Goal: Task Accomplishment & Management: Manage account settings

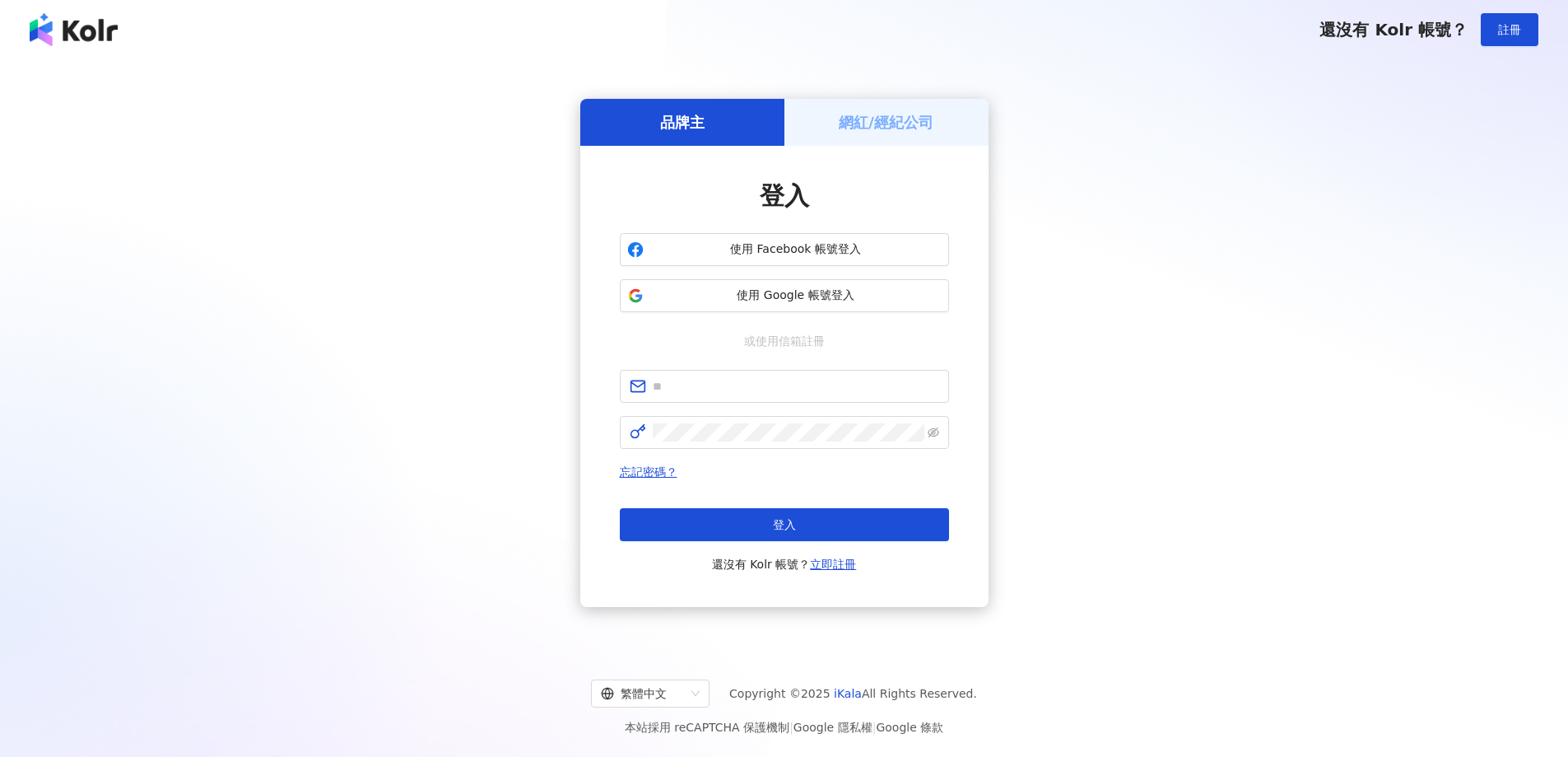
click at [918, 140] on div "網紅/經紀公司" at bounding box center [886, 122] width 204 height 47
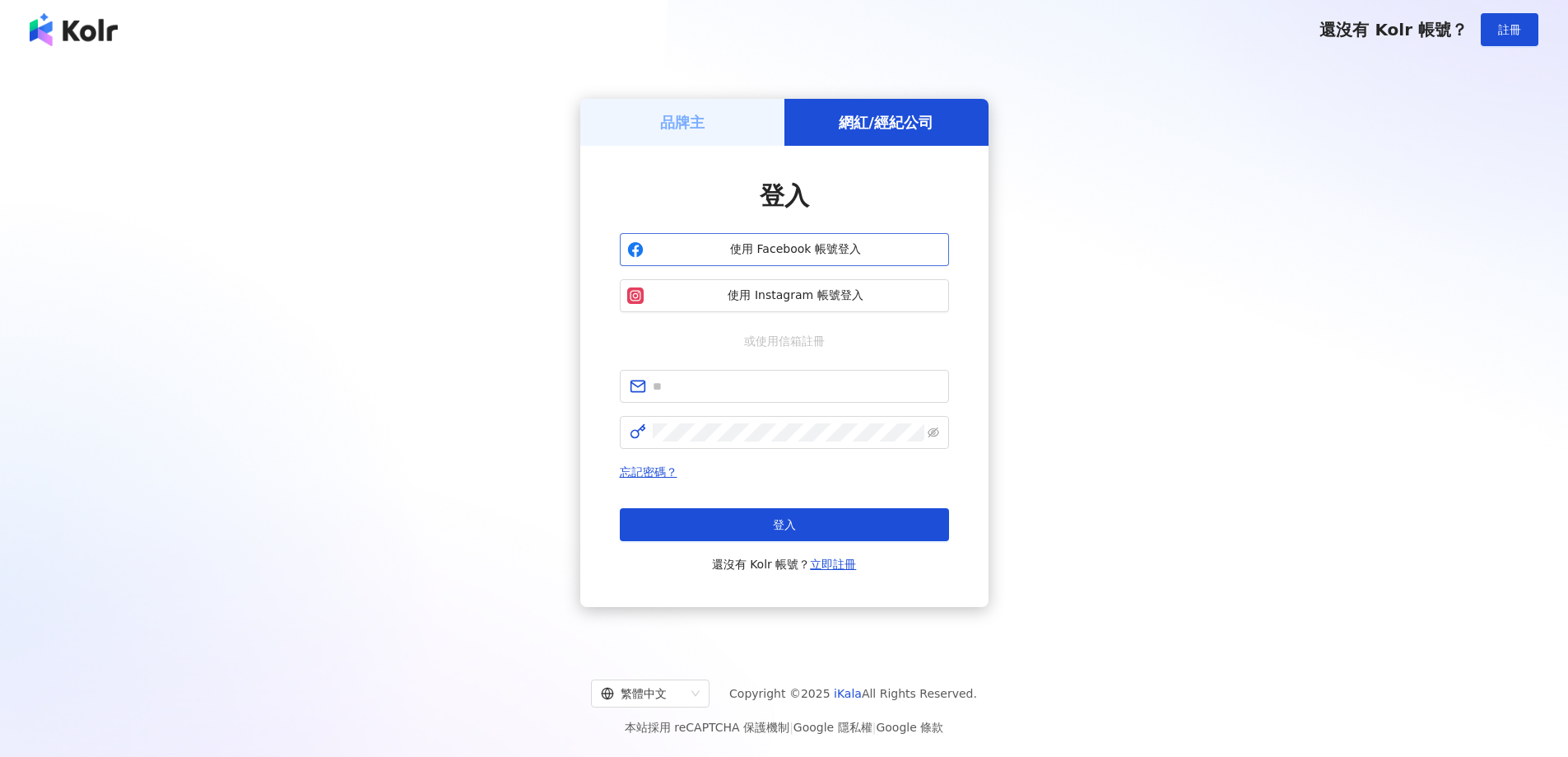
click at [888, 252] on span "使用 Facebook 帳號登入" at bounding box center [796, 249] width 291 height 16
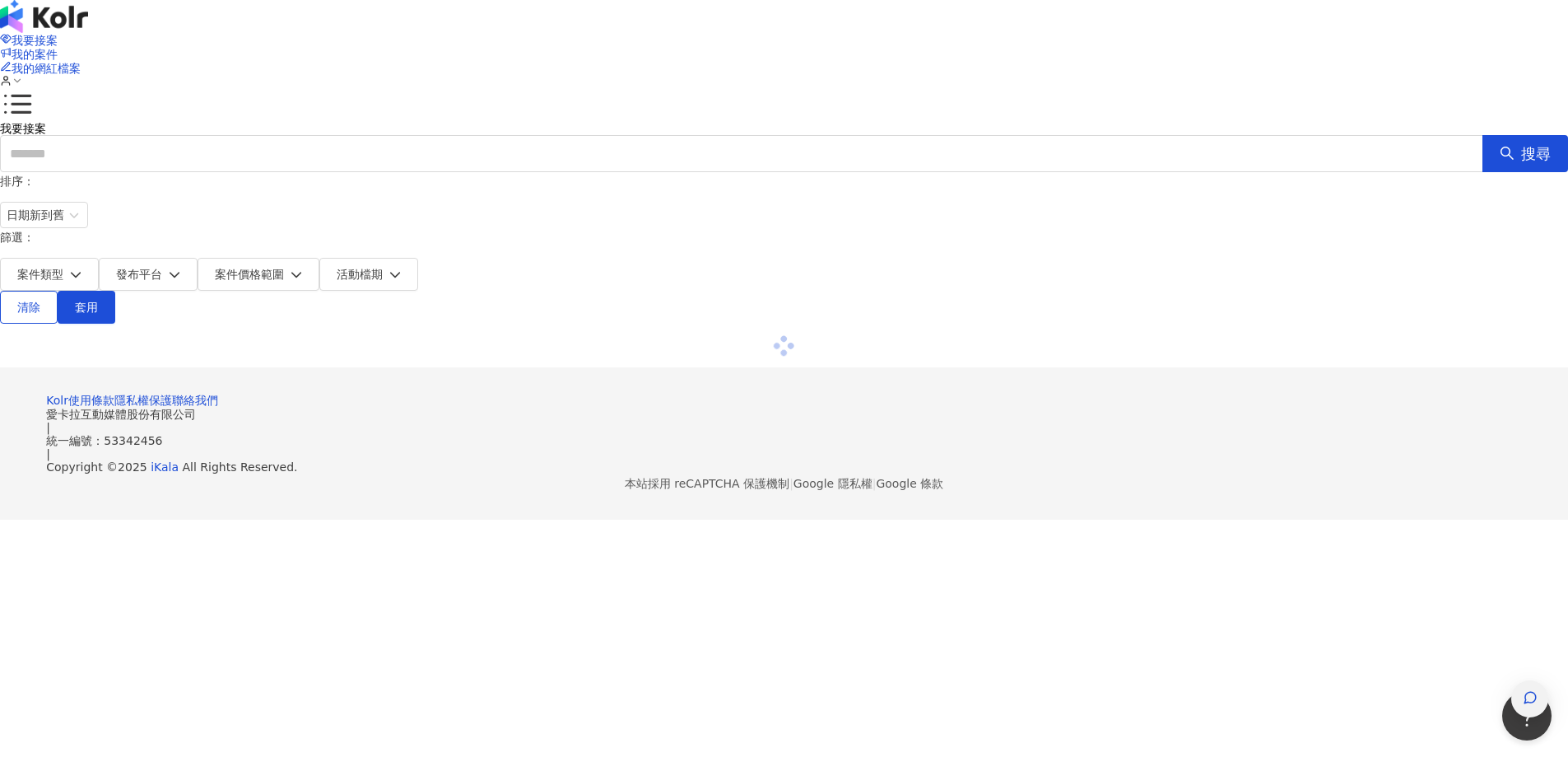
click at [1532, 681] on div "button" at bounding box center [1530, 699] width 22 height 37
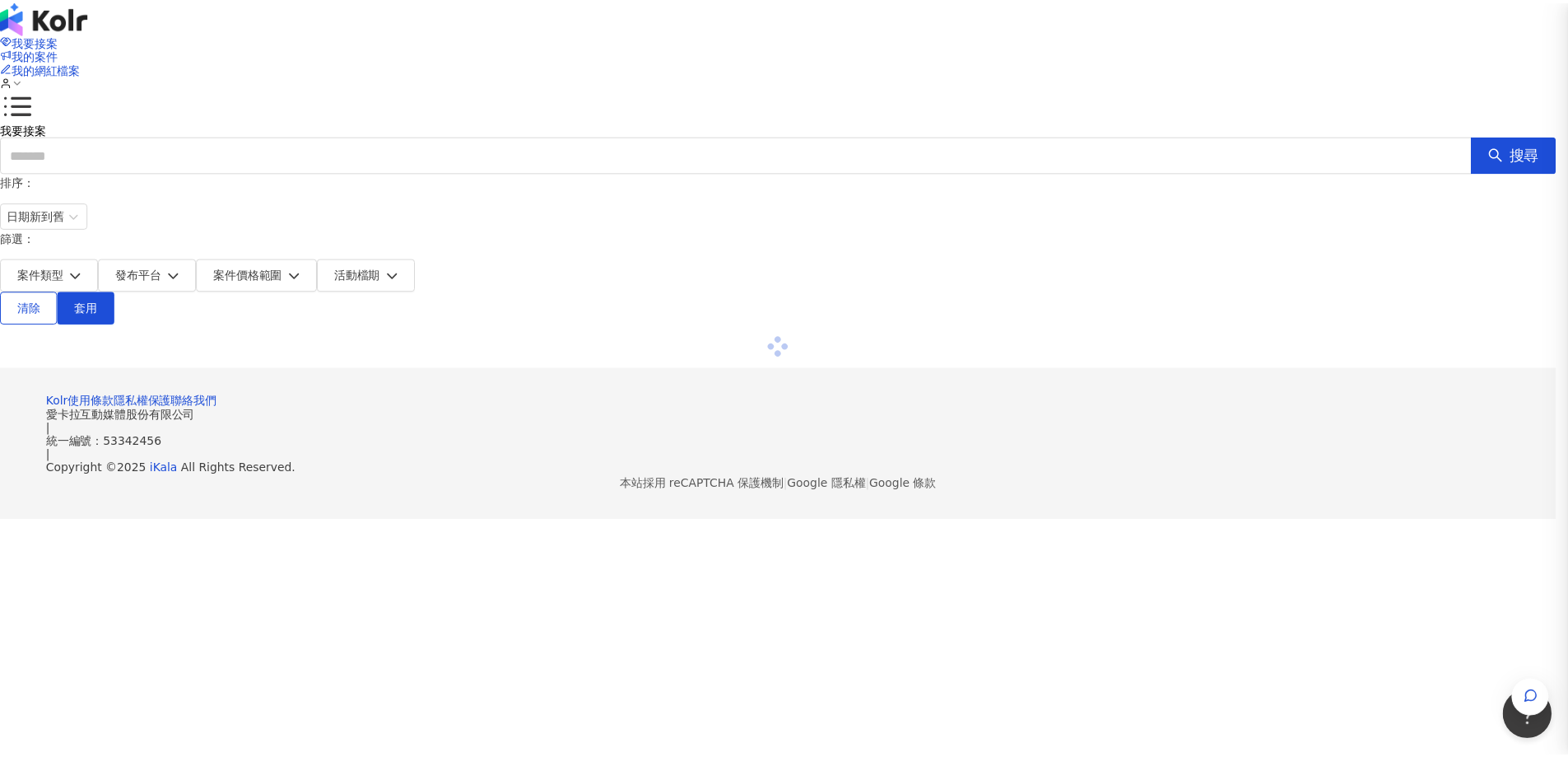
scroll to position [76, 0]
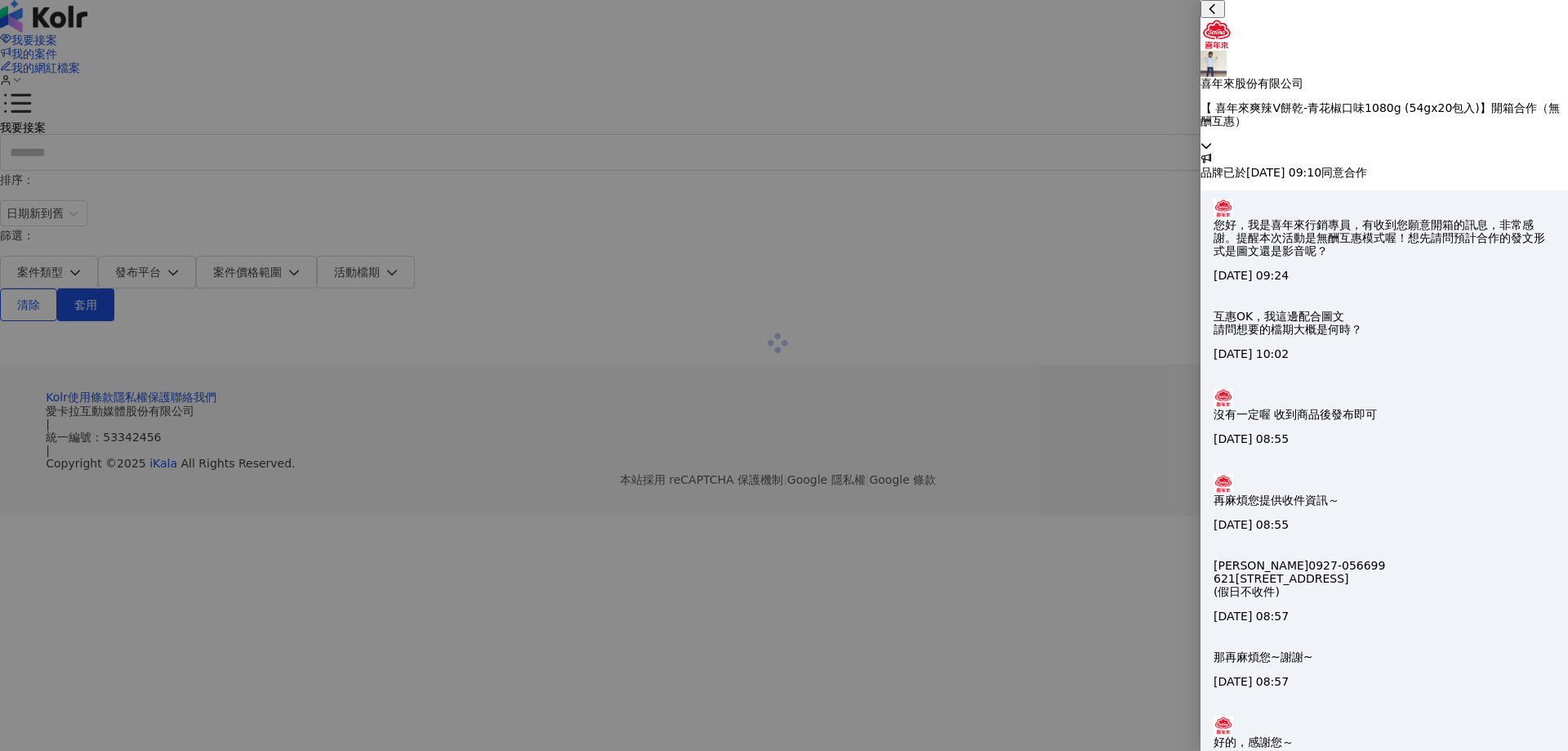
click at [1078, 375] on div at bounding box center [784, 376] width 1568 height 751
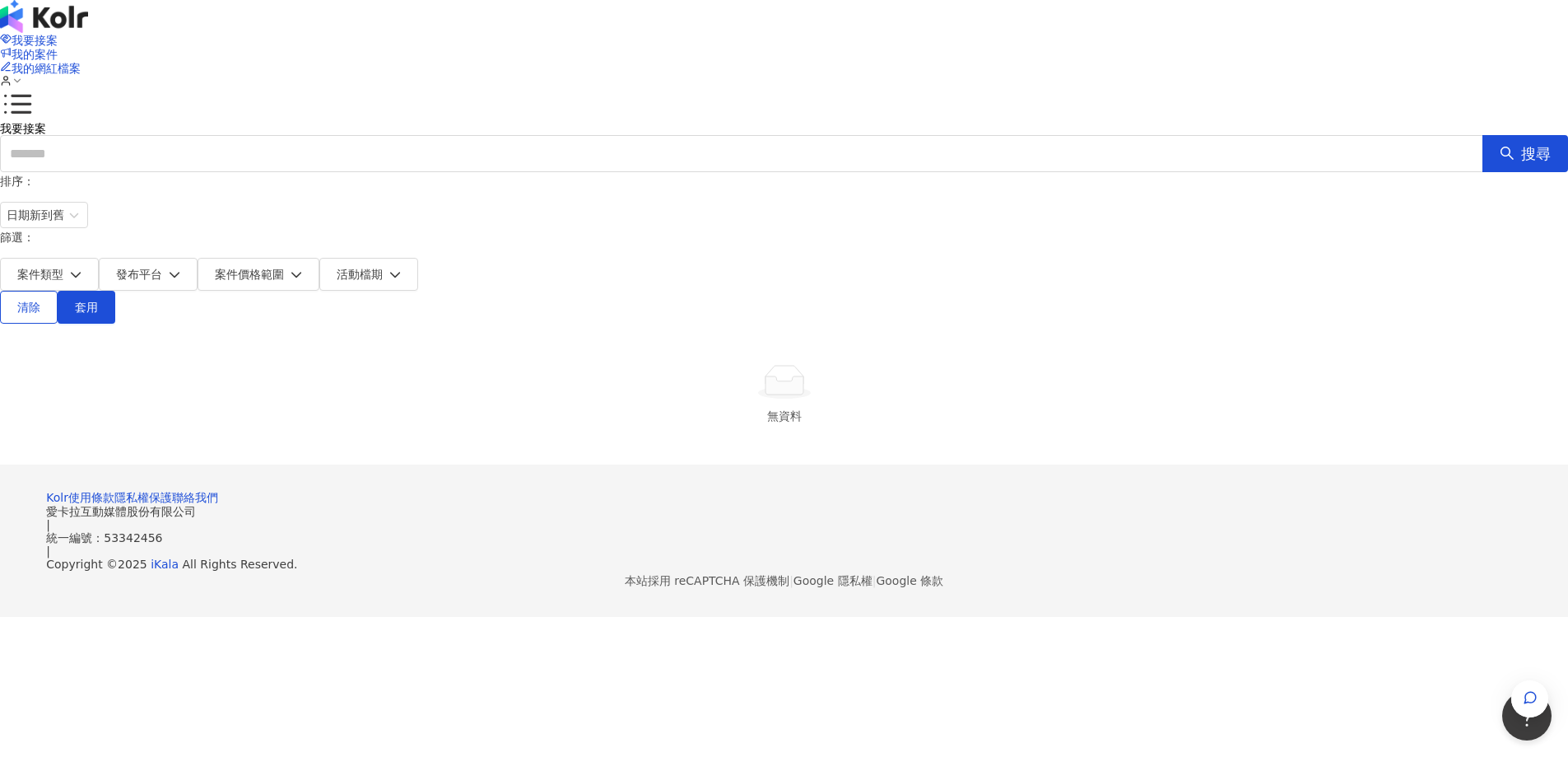
click at [914, 36] on div "我要接案 我的案件 我的網紅檔案" at bounding box center [784, 61] width 1568 height 56
click at [58, 38] on span "我要接案" at bounding box center [34, 40] width 46 height 13
click at [58, 42] on span "我要接案" at bounding box center [34, 40] width 46 height 13
click at [12, 75] on icon at bounding box center [5, 80] width 12 height 12
click at [81, 62] on span "我的網紅檔案" at bounding box center [46, 68] width 69 height 13
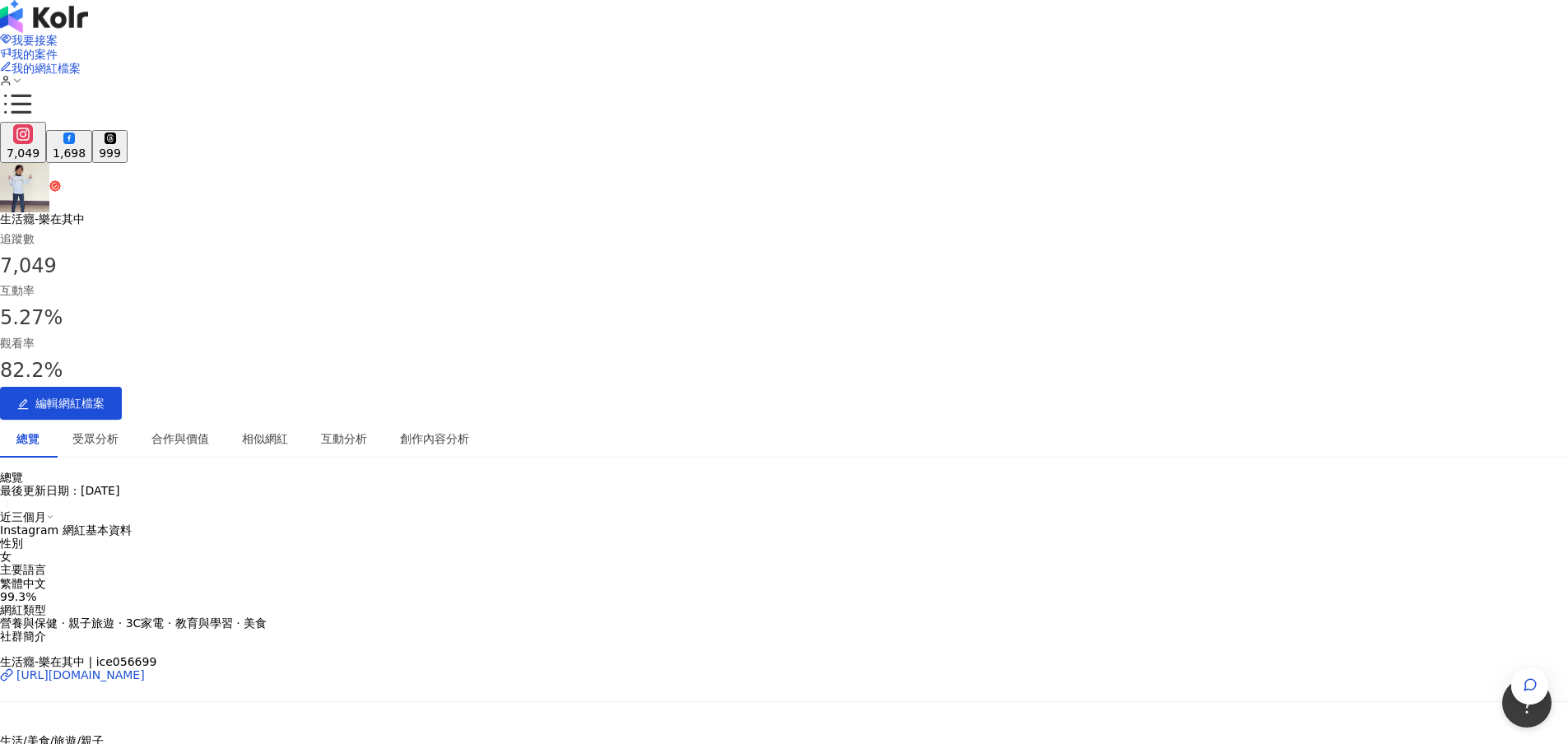
click at [88, 33] on img at bounding box center [44, 16] width 88 height 33
